Goal: Task Accomplishment & Management: Complete application form

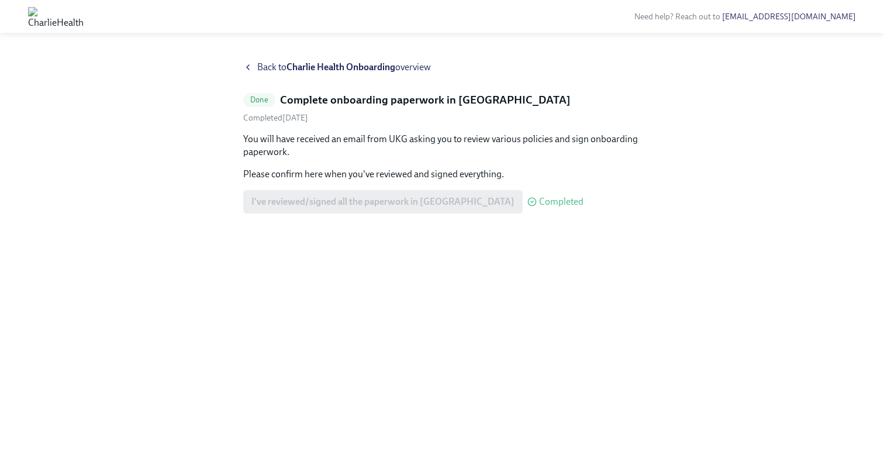
click at [258, 66] on span "Back to Charlie Health Onboarding overview" at bounding box center [344, 67] width 174 height 13
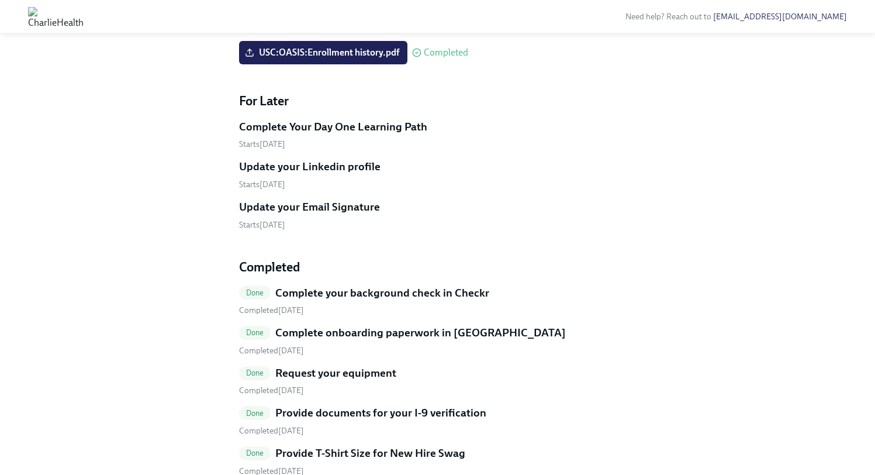
scroll to position [683, 0]
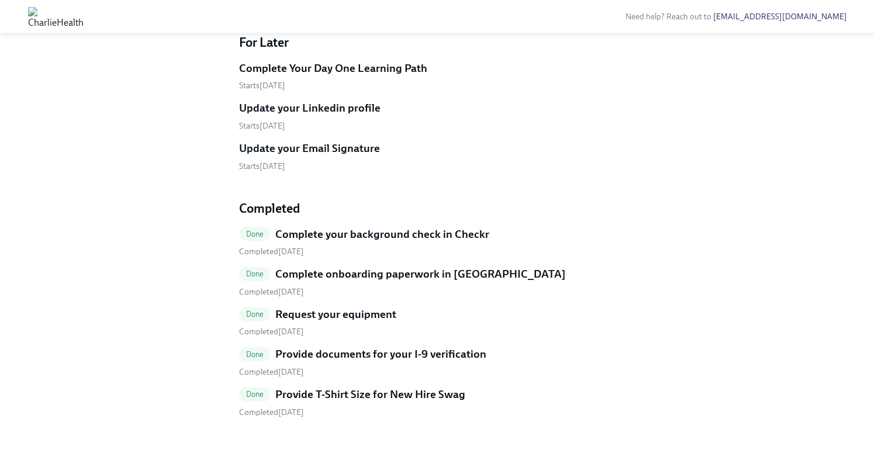
scroll to position [689, 0]
click at [0, 0] on input "Upload a headshot (A simple clear photo -for internal use only)" at bounding box center [0, 0] width 0 height 0
click at [611, 172] on div "Complete Your Day One Learning Path Starts [DATE] Update your Linkedin profile …" at bounding box center [438, 116] width 398 height 111
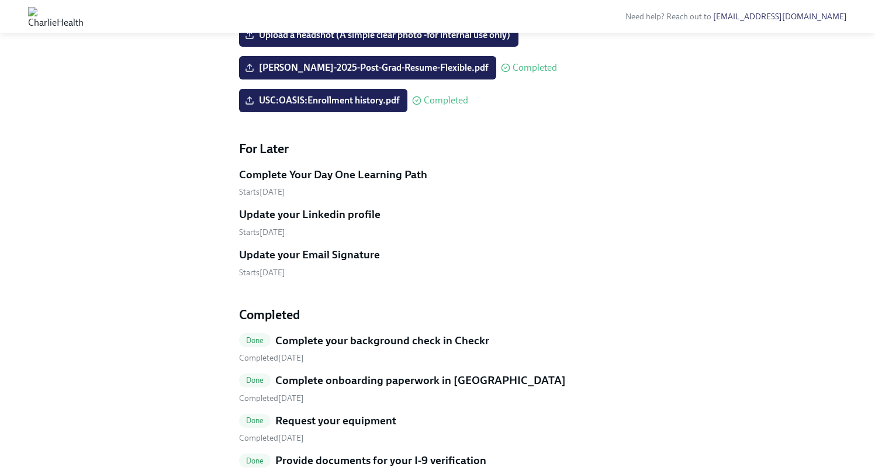
scroll to position [578, 0]
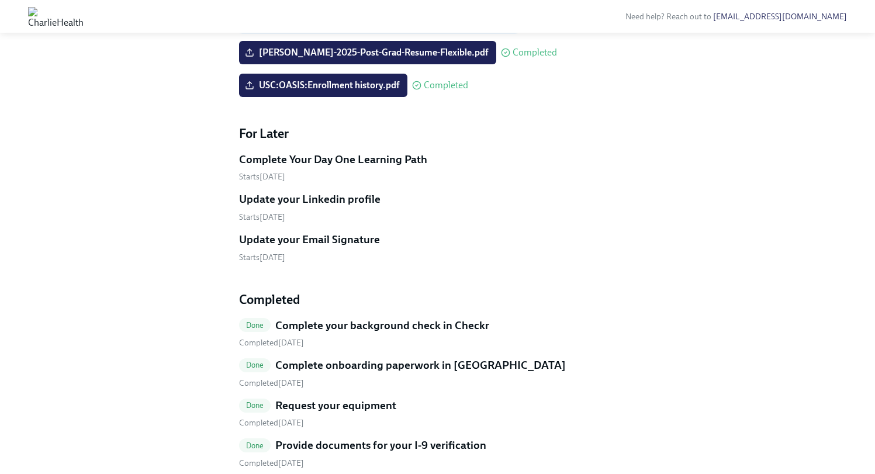
click at [344, 26] on span "Upload a headshot (A simple clear photo -for internal use only)" at bounding box center [378, 20] width 263 height 12
click at [0, 0] on input "Upload a headshot (A simple clear photo -for internal use only)" at bounding box center [0, 0] width 0 height 0
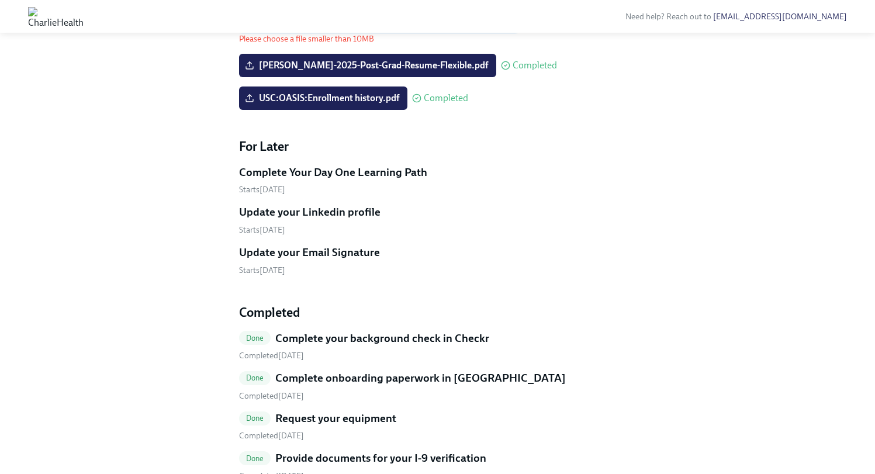
click at [439, 26] on span "Upload a headshot (A simple clear photo -for internal use only)" at bounding box center [378, 20] width 263 height 12
click at [0, 0] on input "Upload a headshot (A simple clear photo -for internal use only)" at bounding box center [0, 0] width 0 height 0
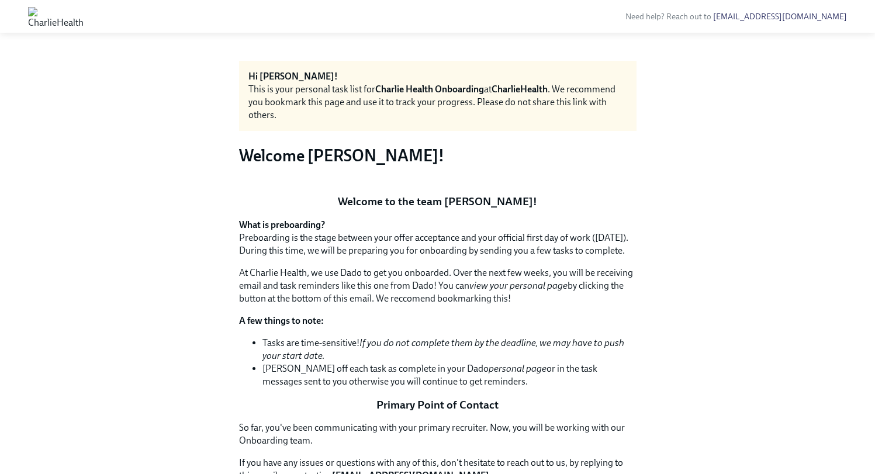
scroll to position [0, 0]
click at [778, 1] on div "Need help? Reach out to [EMAIL_ADDRESS][DOMAIN_NAME]" at bounding box center [437, 16] width 875 height 33
